Goal: Obtain resource: Download file/media

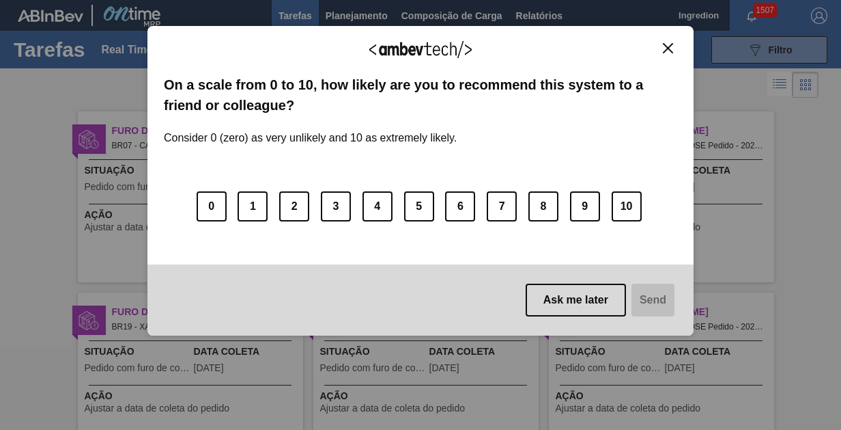
click at [668, 47] on img "Close" at bounding box center [668, 48] width 10 height 10
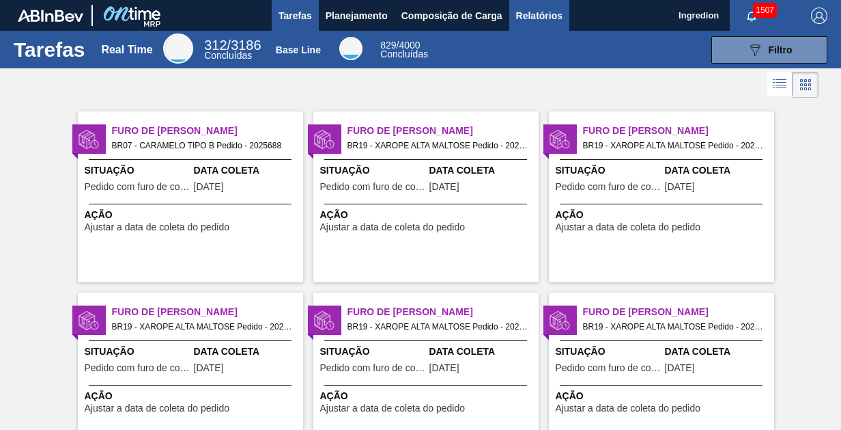
click at [538, 15] on span "Relatórios" at bounding box center [539, 16] width 46 height 16
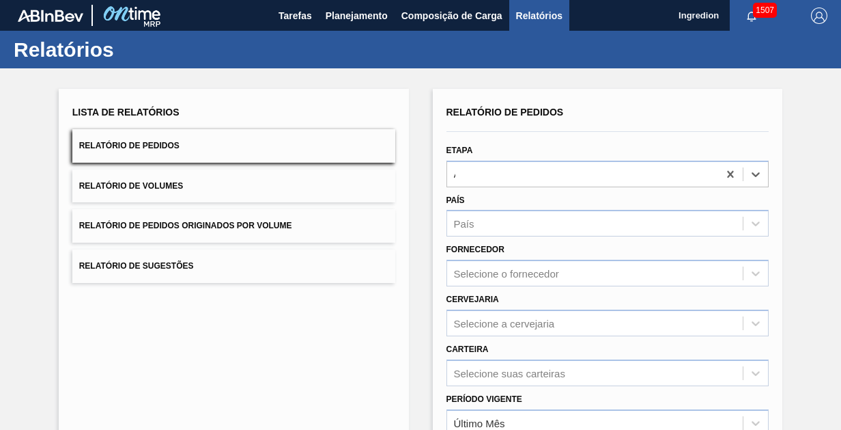
type input "Aguardando Faturamento"
type input "Xarope"
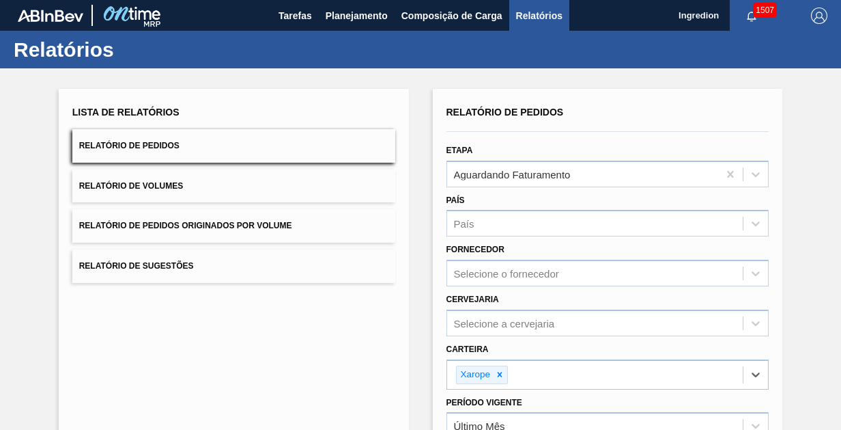
scroll to position [171, 0]
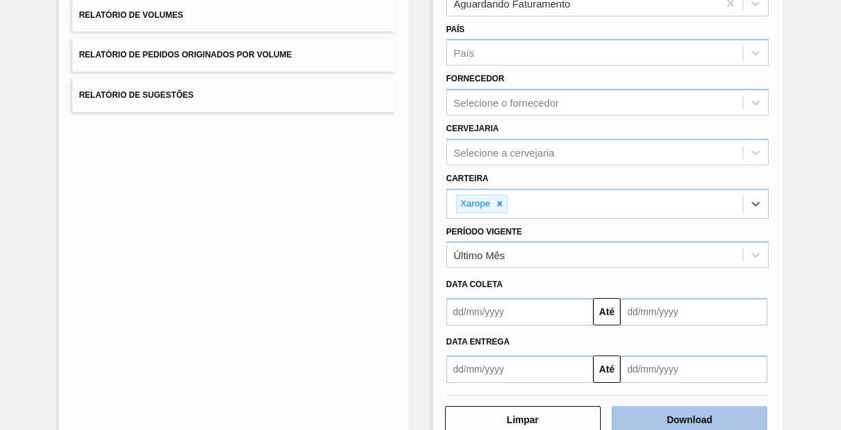
click at [688, 417] on button "Download" at bounding box center [690, 419] width 156 height 27
